Goal: Task Accomplishment & Management: Use online tool/utility

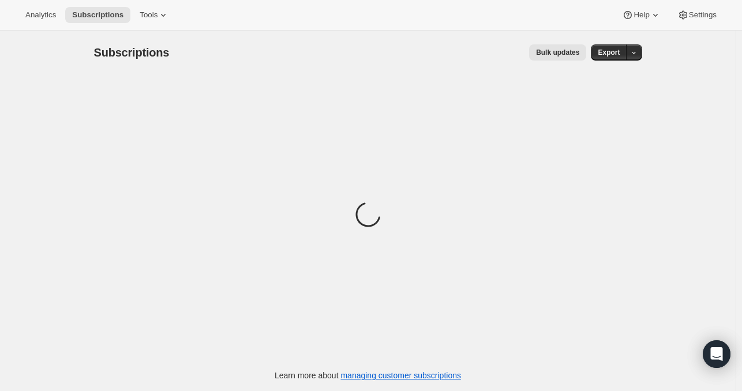
click at [142, 24] on div "Analytics Subscriptions Tools Help Settings" at bounding box center [371, 15] width 742 height 31
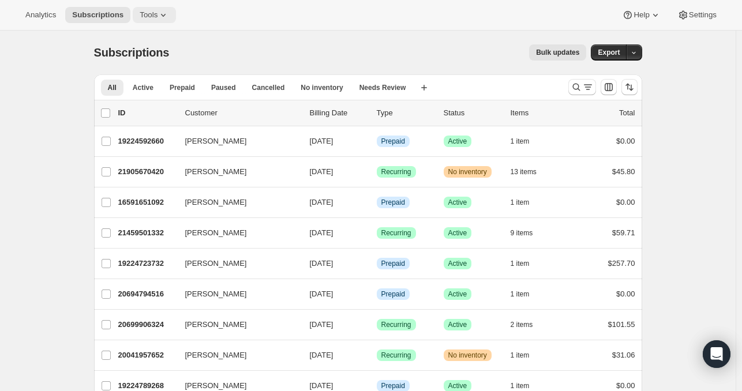
click at [148, 16] on span "Tools" at bounding box center [149, 14] width 18 height 9
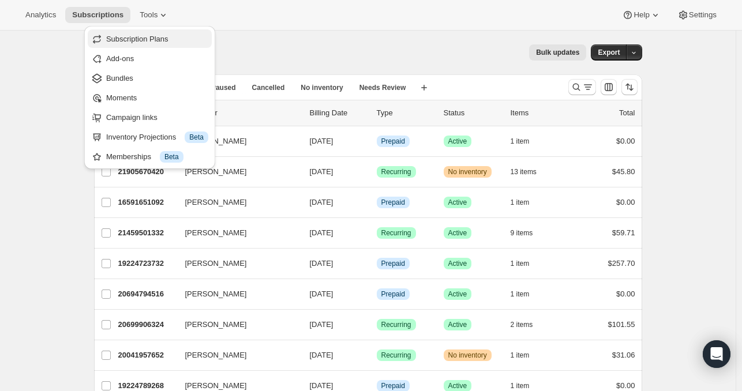
click at [144, 38] on span "Subscription Plans" at bounding box center [137, 39] width 62 height 9
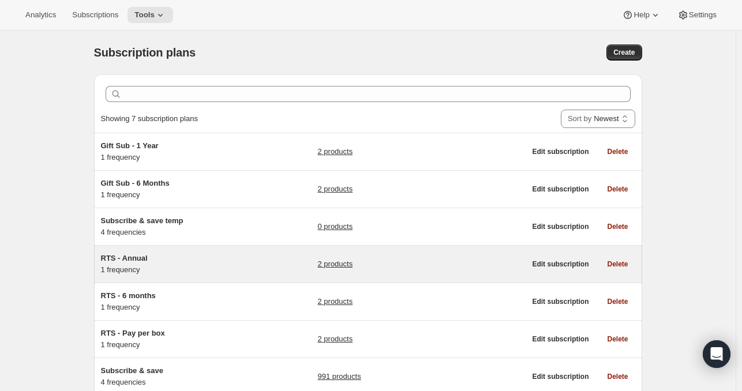
scroll to position [81, 0]
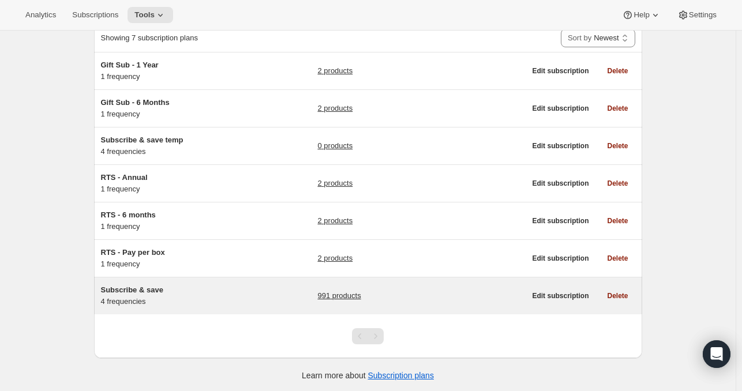
click at [349, 291] on link "991 products" at bounding box center [339, 296] width 43 height 12
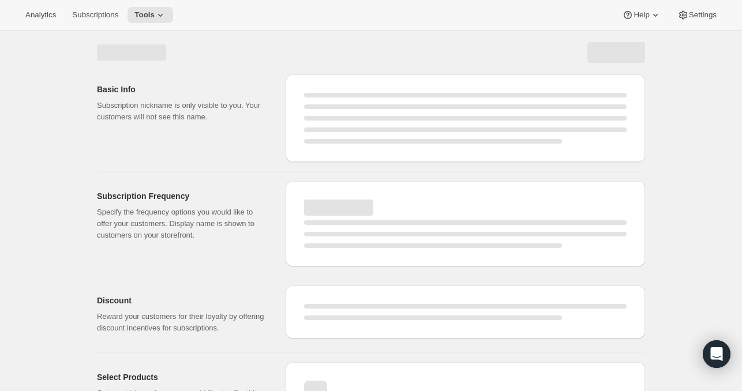
select select "WEEK"
select select "MONTH"
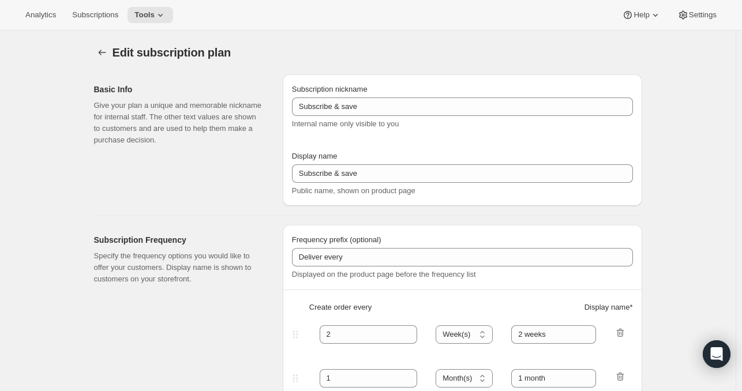
type input "Autoship and save"
type input "Deliver every:"
type input "1"
type input "1 week"
type input "2"
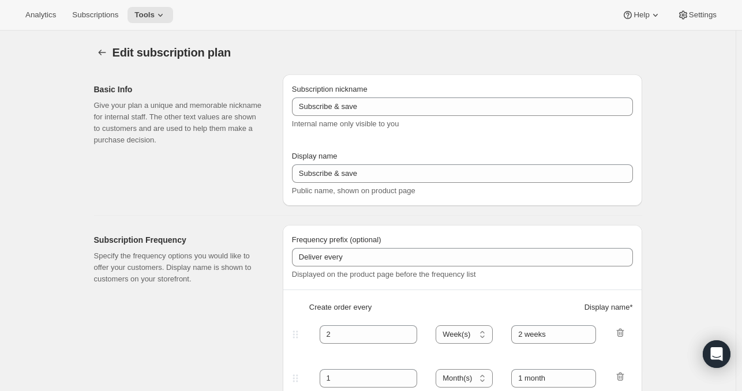
select select "WEEK"
type input "2 weeks"
type input "Put your fuel on autoship and save 20% on your first order and 5% on all future…"
select select "MONTH"
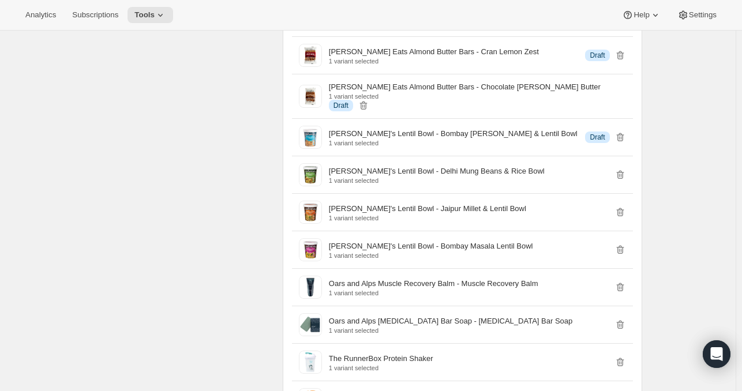
scroll to position [14599, 0]
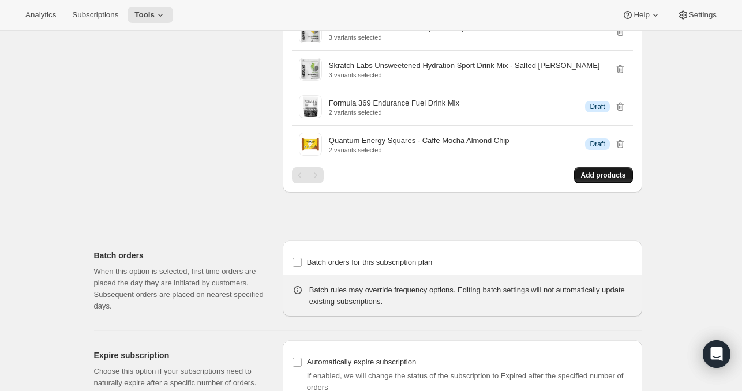
click at [604, 171] on span "Add products" at bounding box center [603, 175] width 45 height 9
